Goal: Find contact information: Find contact information

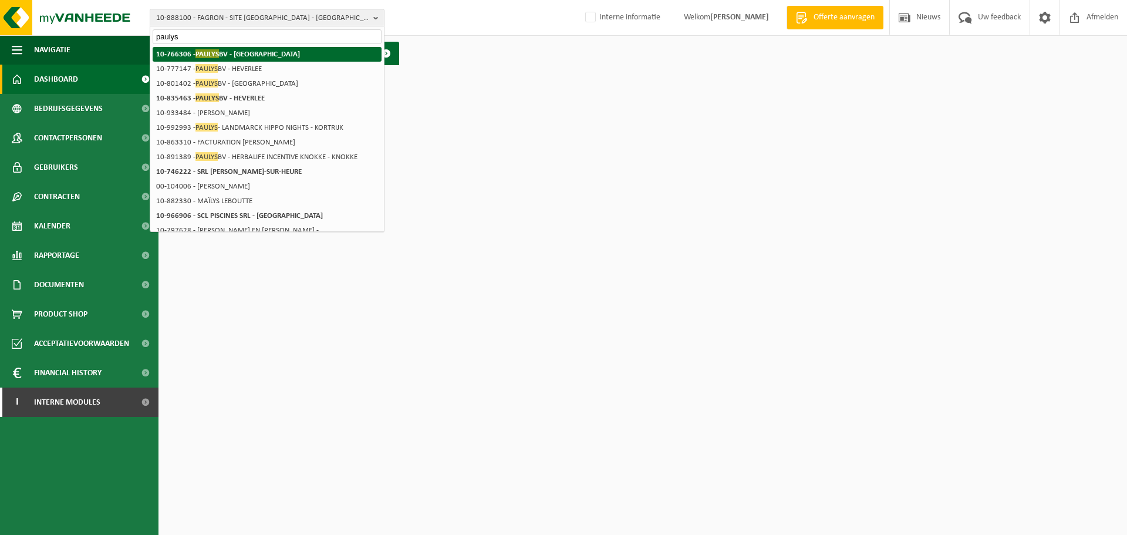
type input "paulys"
click at [271, 56] on li "10-766306 - PAULYS BV - MECHELEN" at bounding box center [267, 54] width 229 height 15
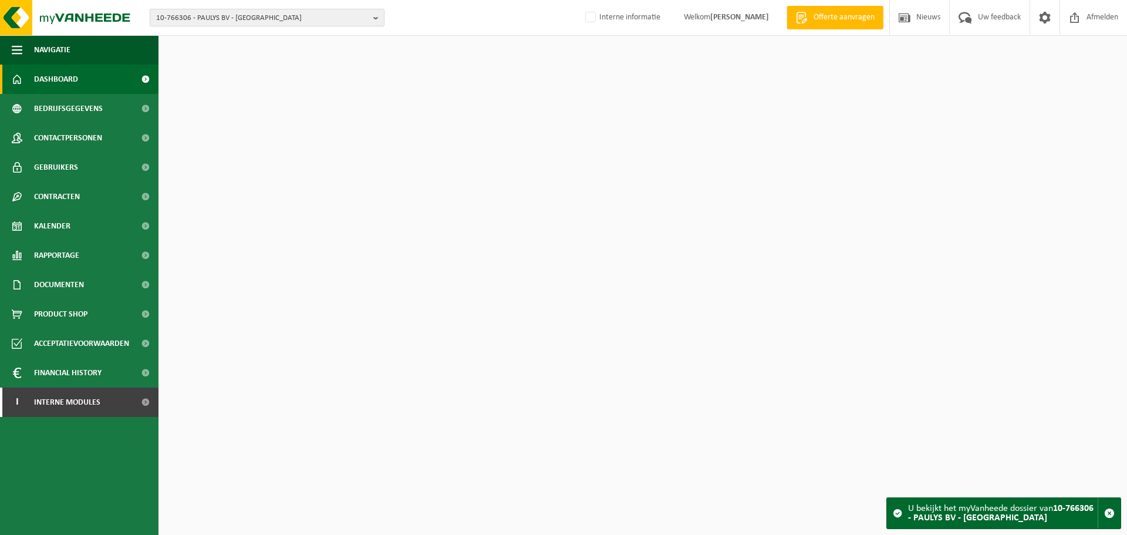
click at [304, 20] on span "10-766306 - PAULYS BV - [GEOGRAPHIC_DATA]" at bounding box center [262, 18] width 213 height 18
click at [266, 60] on li "10-766306 - PAULYS BV - [GEOGRAPHIC_DATA]" at bounding box center [267, 54] width 229 height 15
click at [501, 362] on html "10-766306 - PAULYS BV - MECHELEN 10-766306 - PAULYS BV - MECHELEN Interne infor…" at bounding box center [563, 267] width 1127 height 535
click at [251, 19] on span "10-766306 - PAULYS BV - MECHELEN" at bounding box center [262, 18] width 213 height 18
click at [382, 49] on span at bounding box center [386, 53] width 23 height 23
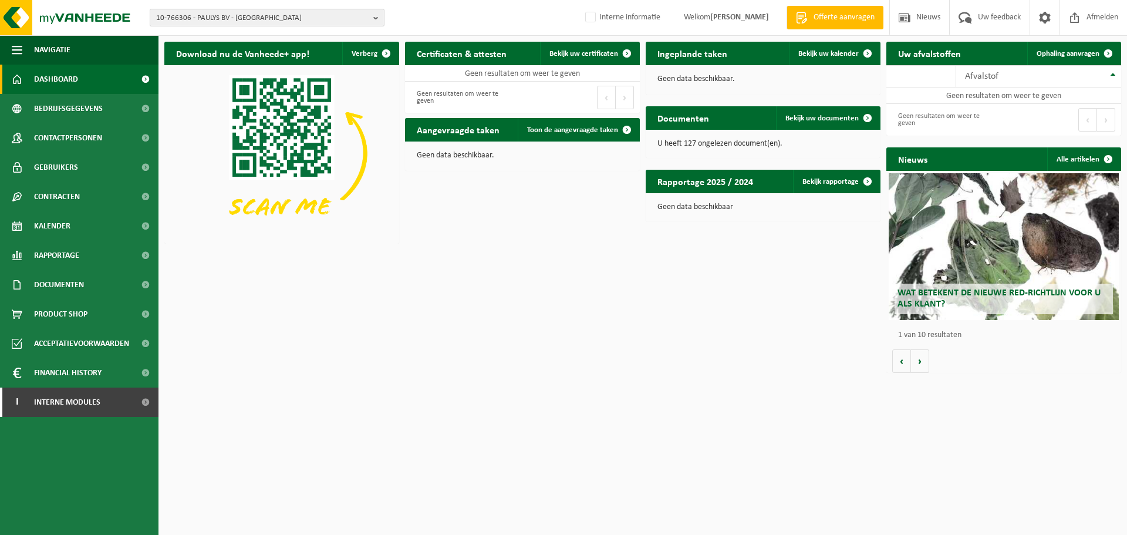
click at [270, 26] on span "10-766306 - PAULYS BV - MECHELEN" at bounding box center [262, 18] width 213 height 18
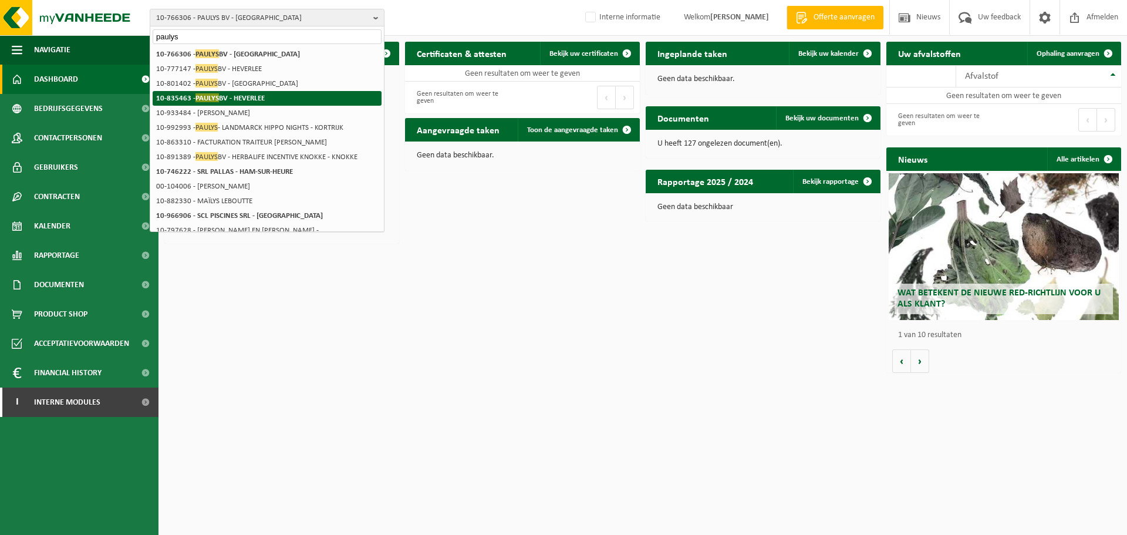
type input "paulys"
click at [267, 97] on li "10-835463 - PAULYS BV - HEVERLEE" at bounding box center [267, 98] width 229 height 15
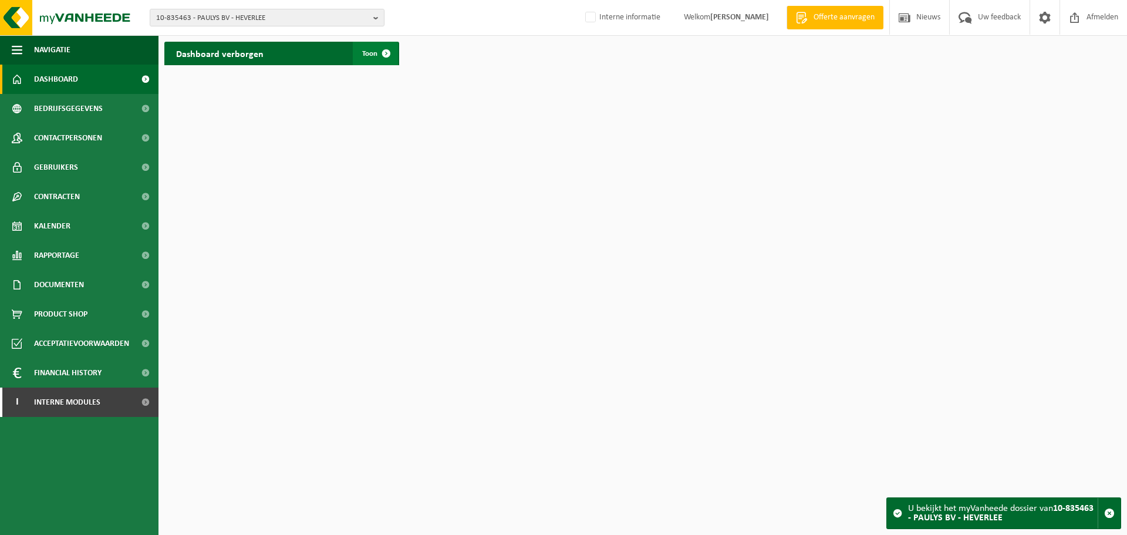
drag, startPoint x: 389, startPoint y: 49, endPoint x: 466, endPoint y: 113, distance: 100.4
click at [388, 49] on span at bounding box center [386, 53] width 23 height 23
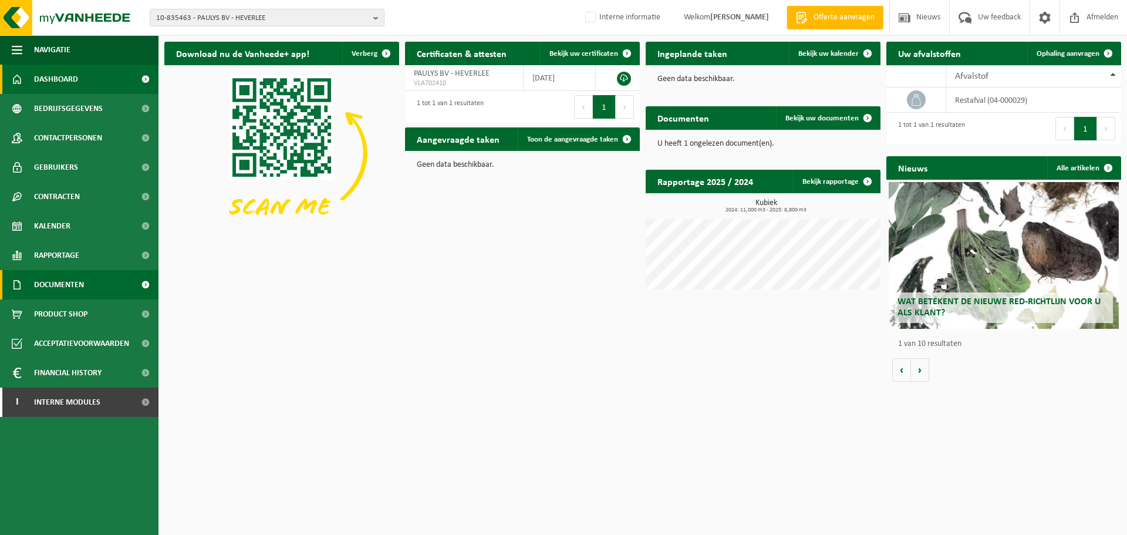
click at [58, 287] on span "Documenten" at bounding box center [59, 284] width 50 height 29
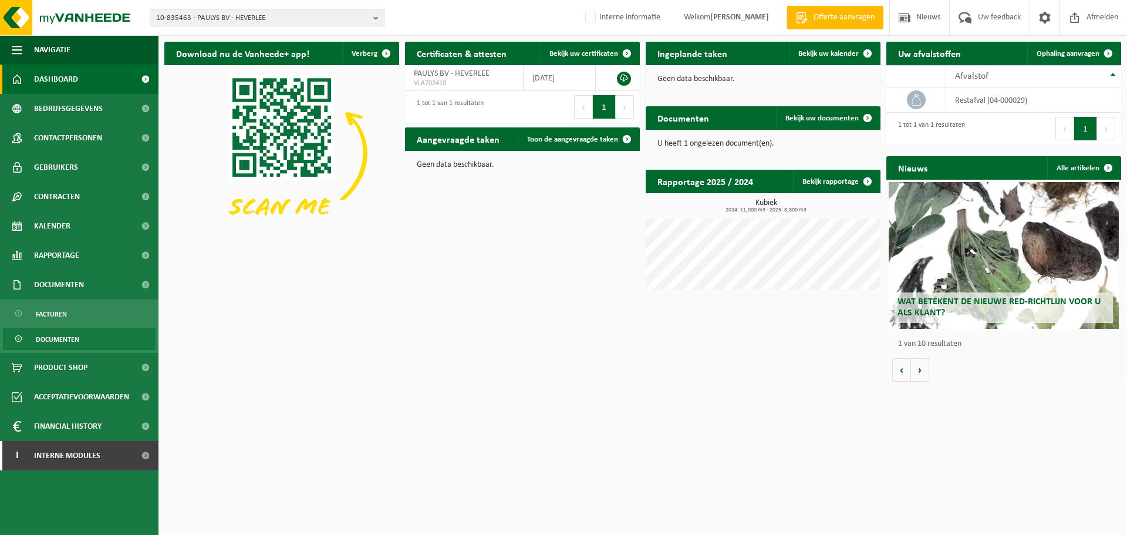
click at [51, 341] on span "Documenten" at bounding box center [57, 339] width 43 height 22
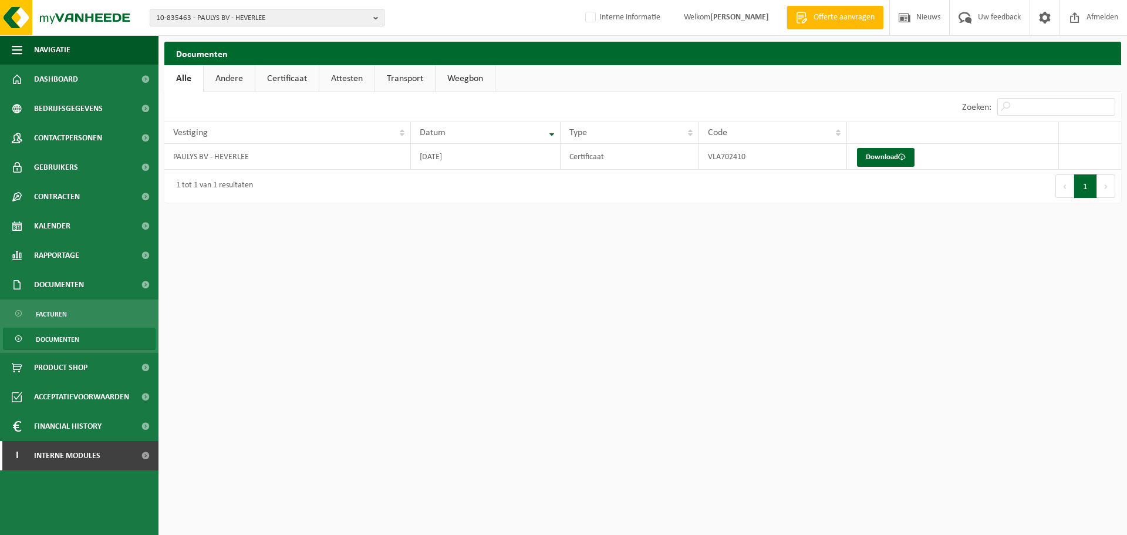
click at [275, 78] on link "Certificaat" at bounding box center [286, 78] width 63 height 27
click at [357, 79] on link "Attesten" at bounding box center [346, 78] width 55 height 27
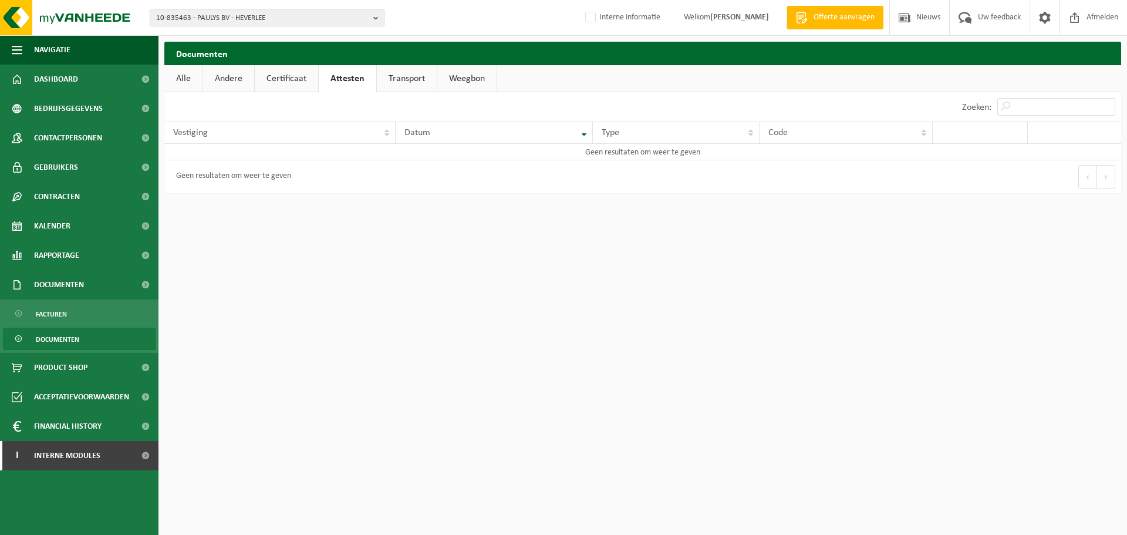
click at [277, 79] on link "Certificaat" at bounding box center [286, 78] width 63 height 27
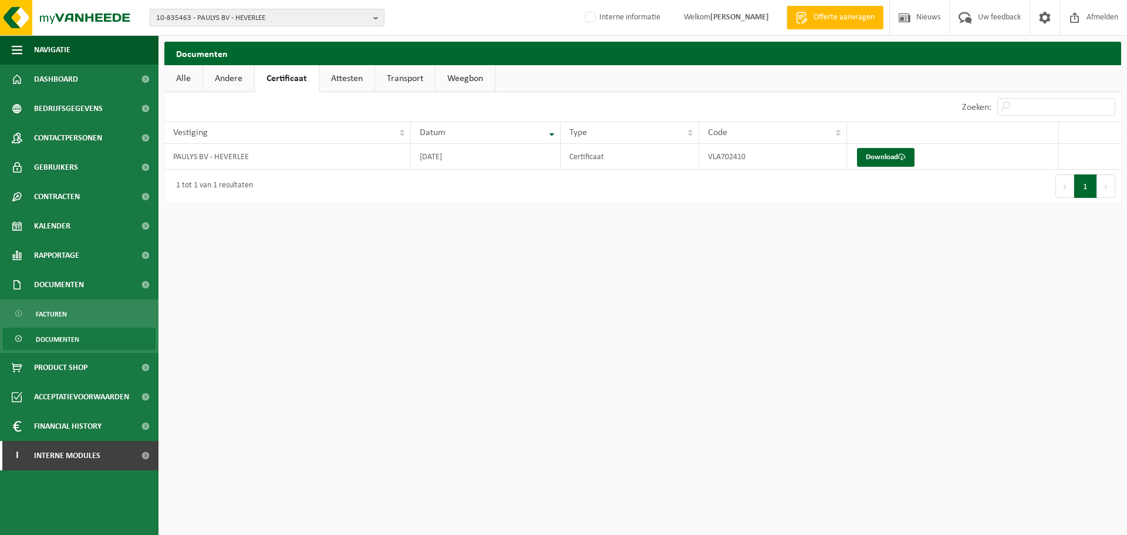
click at [356, 12] on span "10-835463 - PAULYS BV - HEVERLEE" at bounding box center [262, 18] width 213 height 18
click at [287, 26] on div at bounding box center [267, 35] width 234 height 18
click at [282, 42] on input "text" at bounding box center [267, 36] width 229 height 15
click at [228, 42] on input "text" at bounding box center [267, 36] width 229 height 15
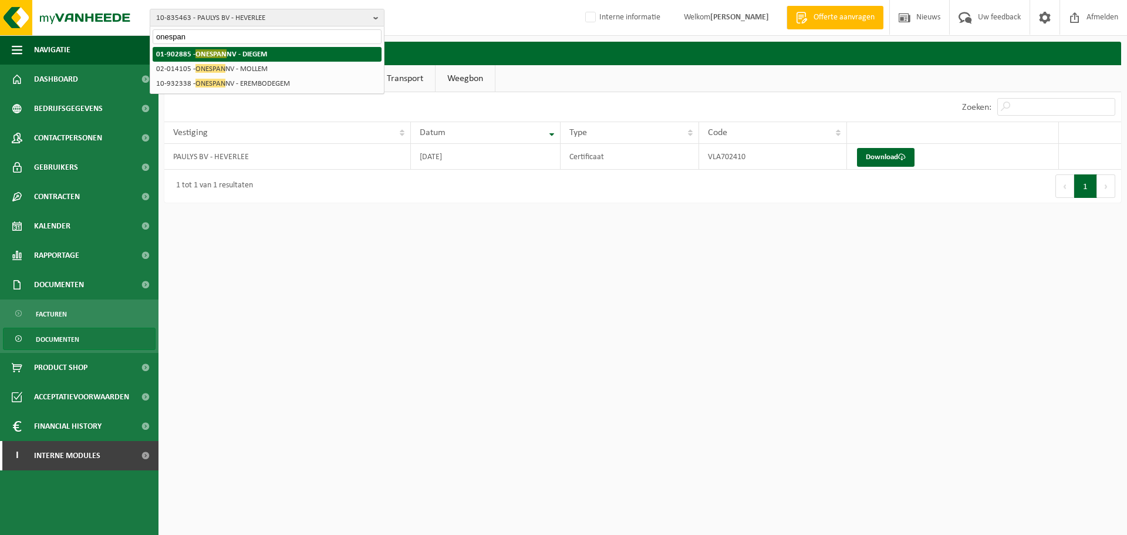
type input "onespan"
click at [244, 47] on li "01-902885 - ONESPAN NV - DIEGEM" at bounding box center [267, 54] width 229 height 15
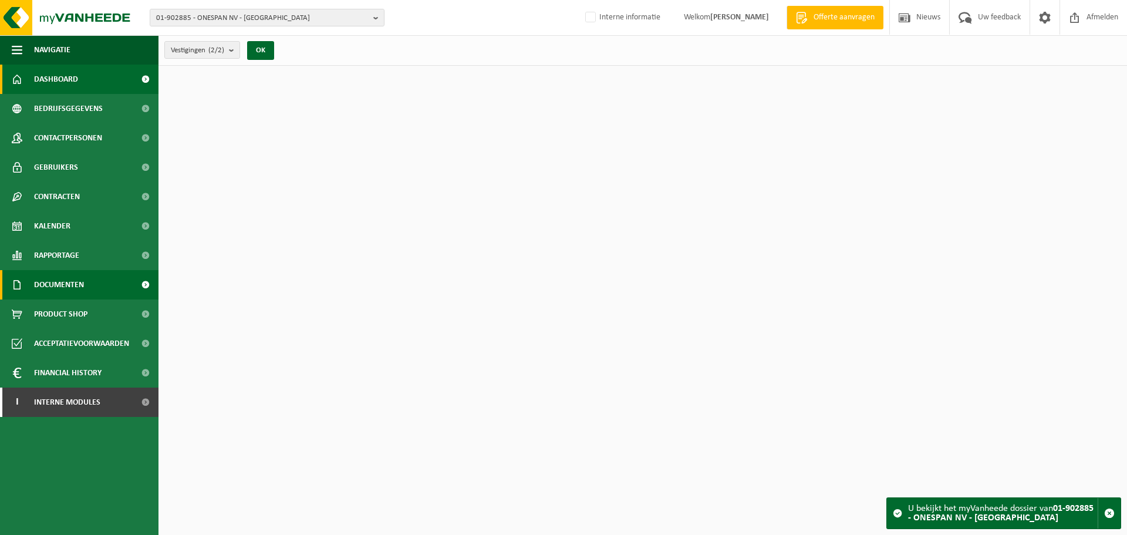
click at [65, 292] on span "Documenten" at bounding box center [59, 284] width 50 height 29
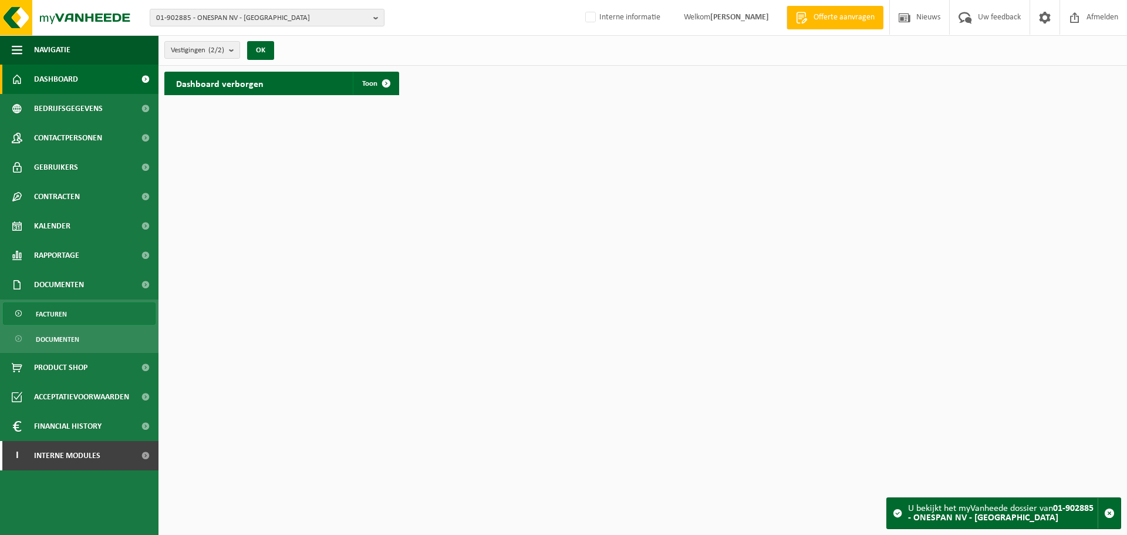
click at [66, 318] on span "Facturen" at bounding box center [51, 314] width 31 height 22
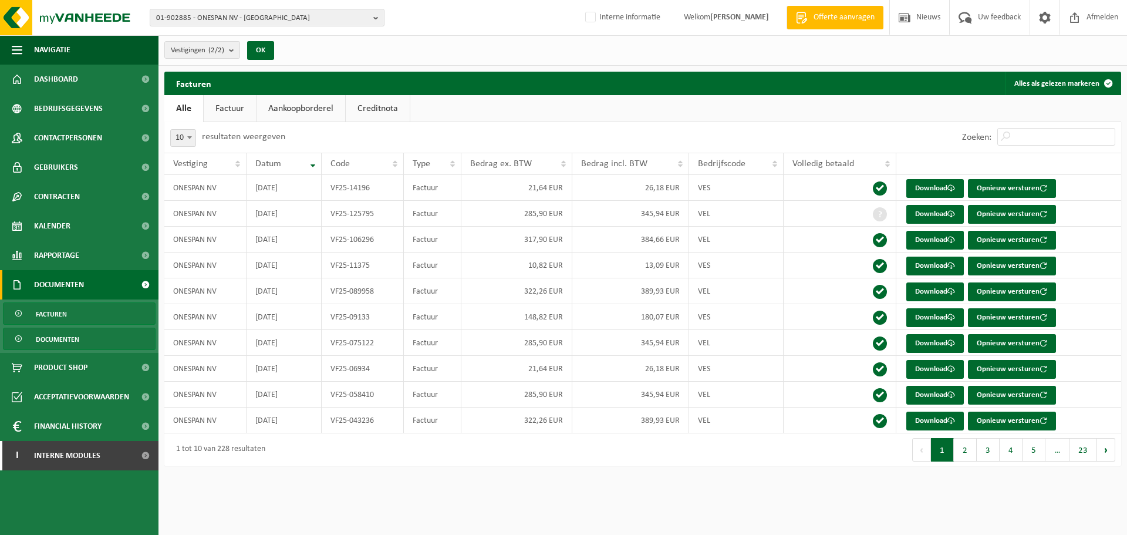
click at [65, 341] on span "Documenten" at bounding box center [57, 339] width 43 height 22
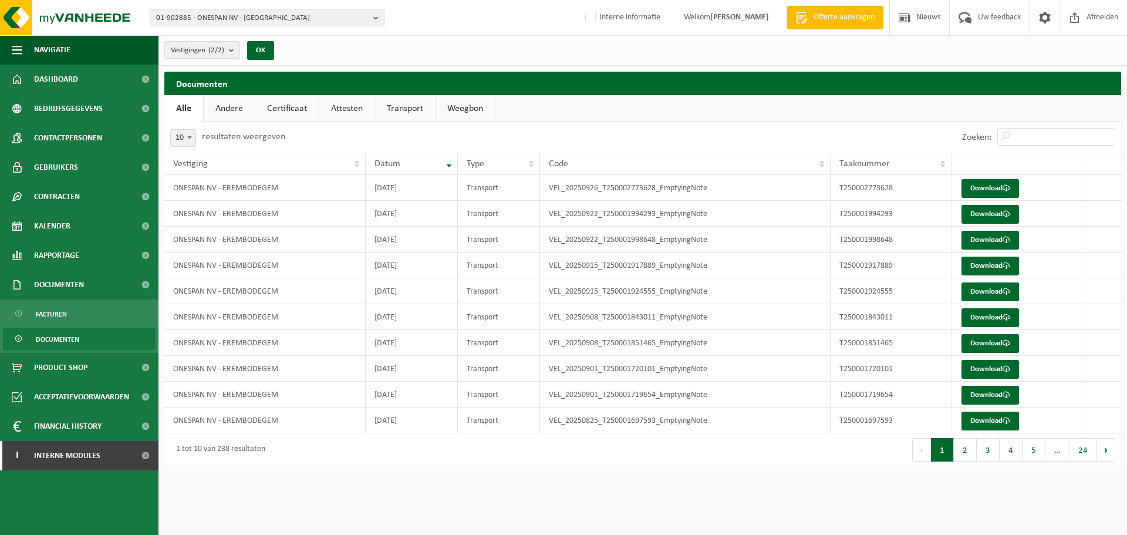
click at [297, 103] on link "Certificaat" at bounding box center [286, 108] width 63 height 27
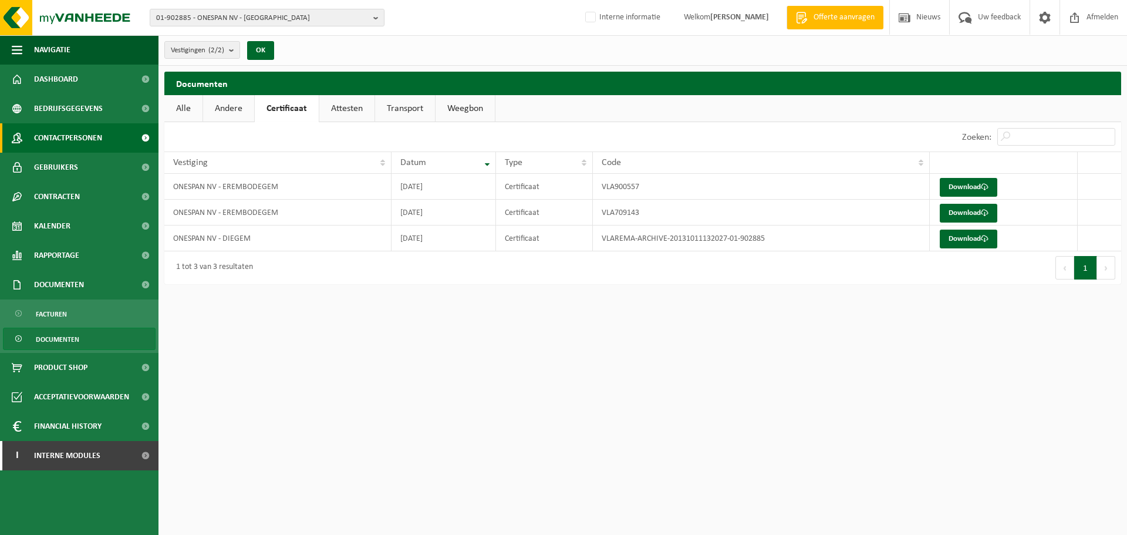
click at [71, 149] on span "Contactpersonen" at bounding box center [68, 137] width 68 height 29
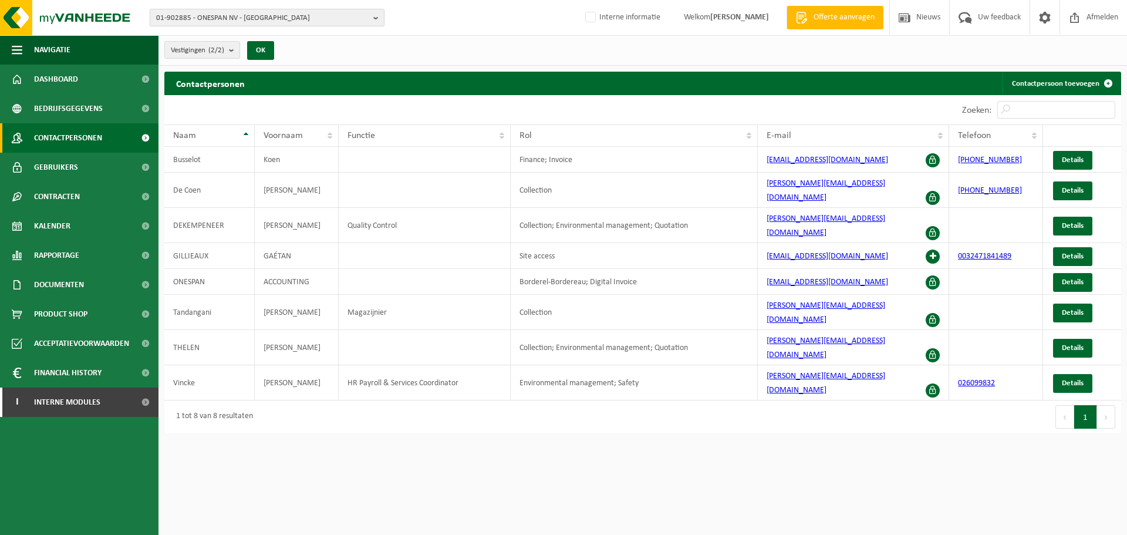
click at [204, 19] on span "01-902885 - ONESPAN NV - DIEGEM" at bounding box center [262, 18] width 213 height 18
type input "v"
paste input "administratie@delino.be"
drag, startPoint x: 251, startPoint y: 38, endPoint x: -130, endPoint y: 37, distance: 381.1
click at [0, 37] on html "01-902885 - ONESPAN NV - DIEGEM administratie@delino.be 01-902885 - ONESPAN NV …" at bounding box center [563, 267] width 1127 height 535
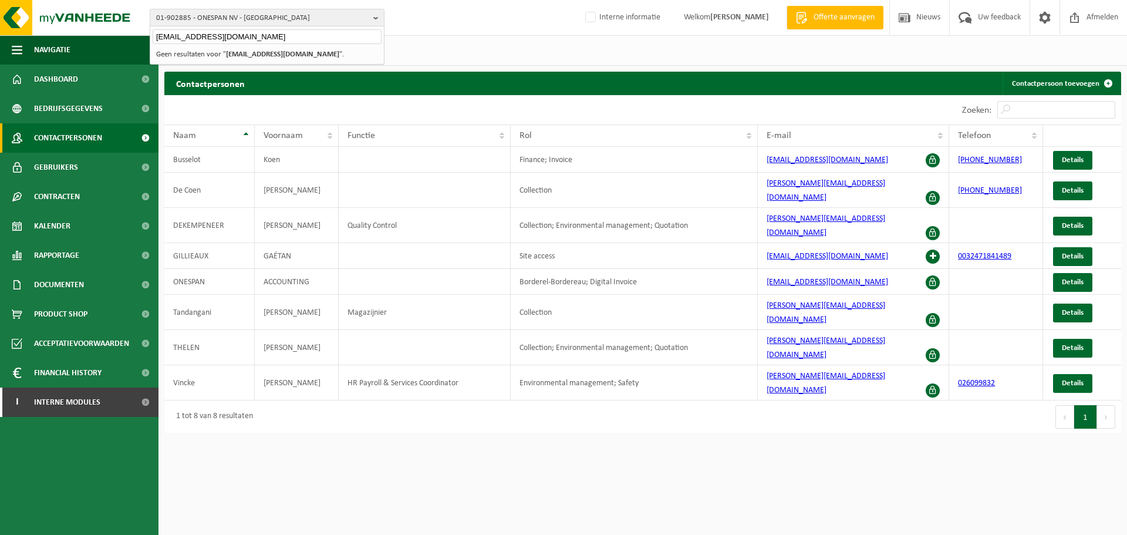
paste input "text"
type input "a"
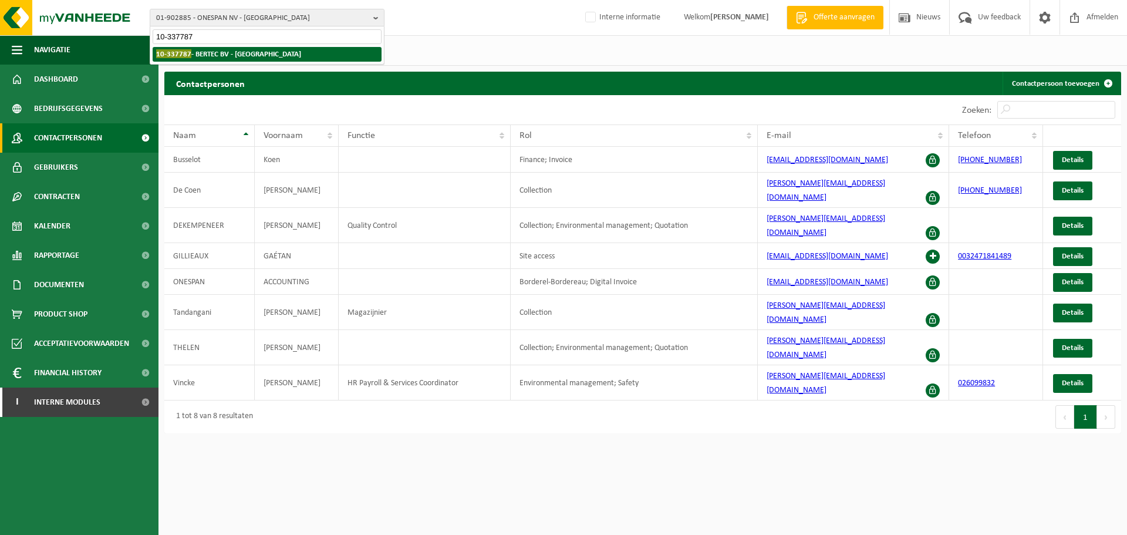
type input "10-337787"
click at [311, 53] on li "10-337787 - BERTEC BV - NAZARETH" at bounding box center [267, 54] width 229 height 15
